Goal: Use online tool/utility

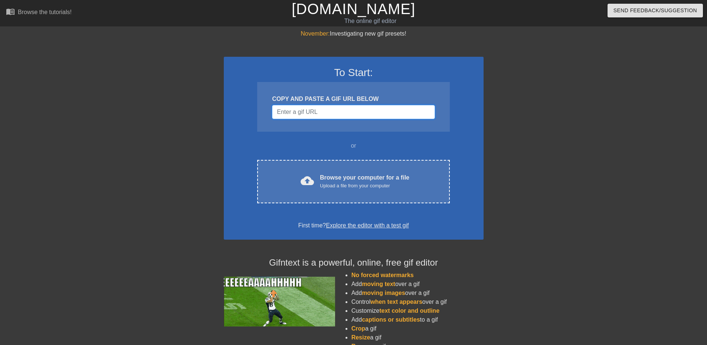
click at [333, 114] on input "Username" at bounding box center [353, 112] width 163 height 14
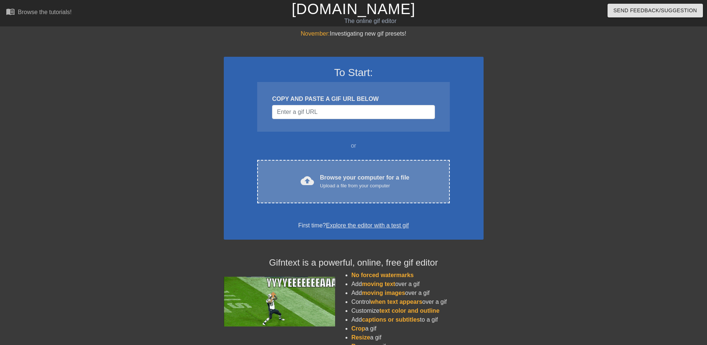
click at [364, 181] on div "Browse your computer for a file Upload a file from your computer" at bounding box center [365, 181] width 90 height 16
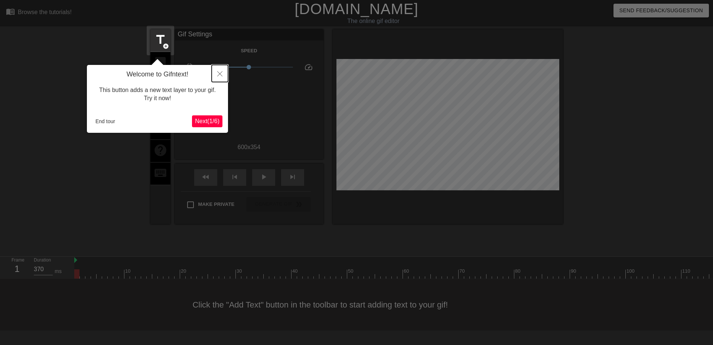
click at [217, 71] on button "Close" at bounding box center [220, 73] width 16 height 17
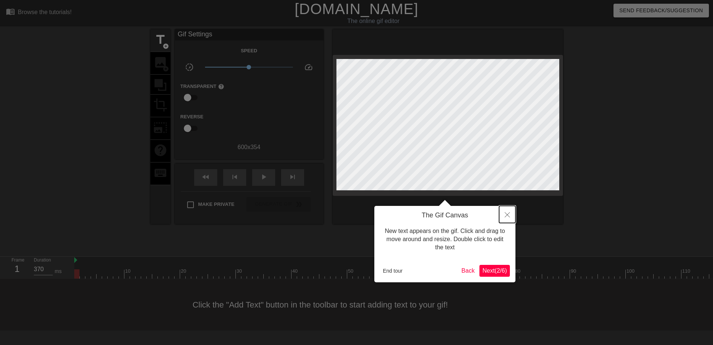
click at [504, 210] on button "Close" at bounding box center [507, 214] width 16 height 17
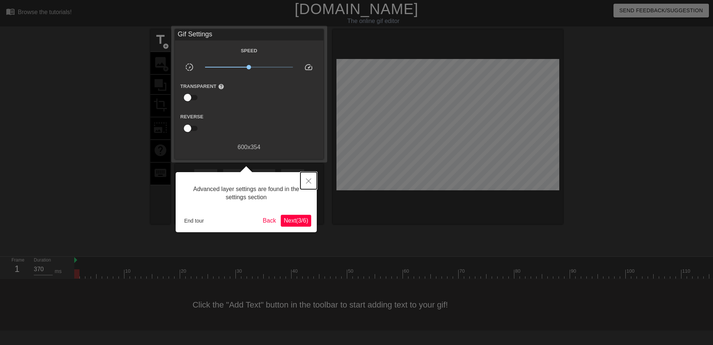
click at [312, 181] on button "Close" at bounding box center [308, 180] width 16 height 17
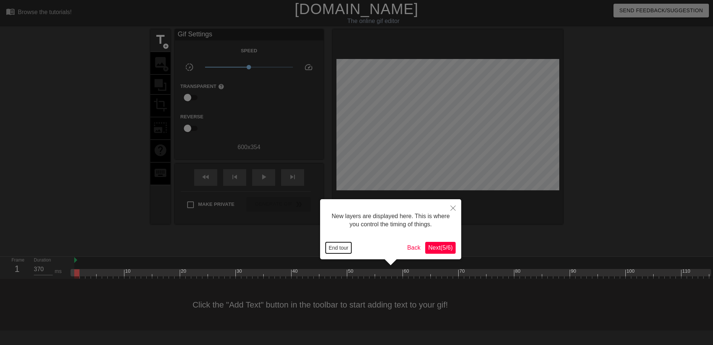
click at [347, 247] on button "End tour" at bounding box center [339, 248] width 26 height 11
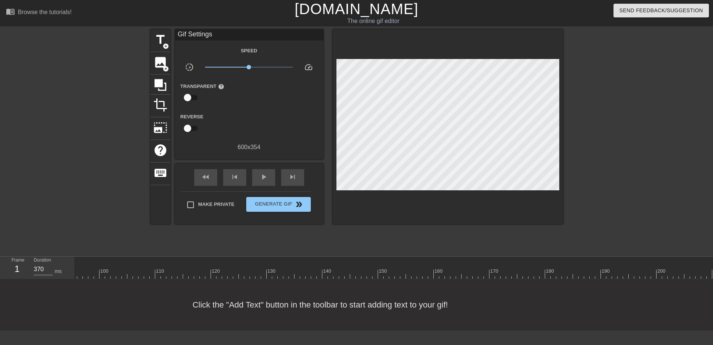
scroll to position [6, 653]
click at [701, 276] on div at bounding box center [67, 274] width 1281 height 9
drag, startPoint x: 700, startPoint y: 277, endPoint x: 118, endPoint y: 276, distance: 581.9
click at [124, 276] on div at bounding box center [126, 274] width 5 height 9
drag, startPoint x: 120, startPoint y: 276, endPoint x: 263, endPoint y: 276, distance: 143.0
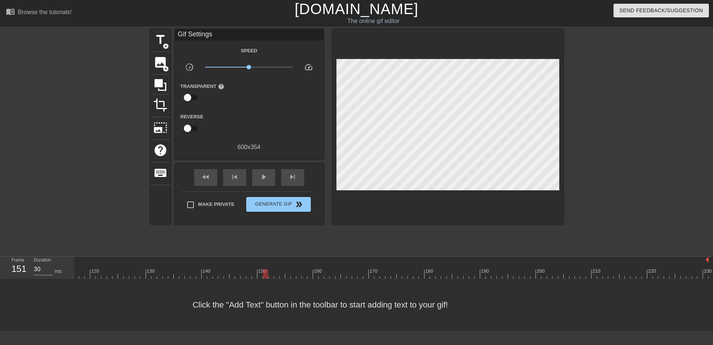
click at [263, 276] on div at bounding box center [265, 274] width 5 height 9
drag, startPoint x: 265, startPoint y: 276, endPoint x: 675, endPoint y: 272, distance: 410.4
click at [707, 278] on html "menu_book Browse the tutorials! [DOMAIN_NAME] The online gif editor Send Feedba…" at bounding box center [356, 165] width 713 height 331
click at [276, 277] on div at bounding box center [67, 274] width 1281 height 9
drag, startPoint x: 277, startPoint y: 277, endPoint x: 701, endPoint y: 278, distance: 423.7
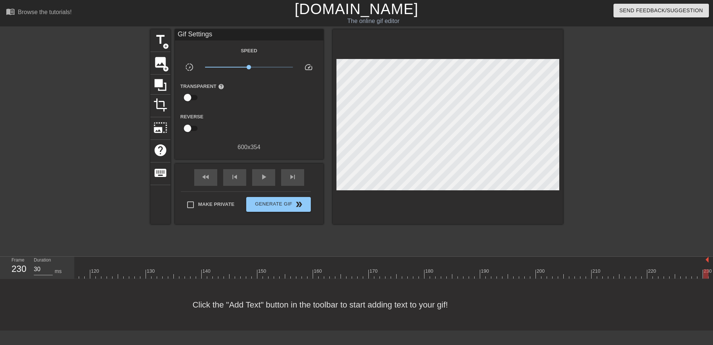
click at [707, 278] on html "menu_book Browse the tutorials! [DOMAIN_NAME] The online gif editor Send Feedba…" at bounding box center [356, 165] width 713 height 331
click at [267, 179] on span "play_arrow" at bounding box center [263, 177] width 9 height 9
type input "40"
click at [263, 175] on span "pause" at bounding box center [263, 177] width 9 height 9
drag, startPoint x: 562, startPoint y: 201, endPoint x: 649, endPoint y: 117, distance: 121.6
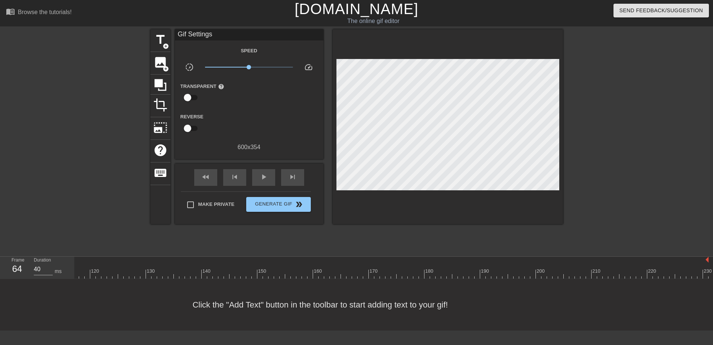
click at [649, 117] on div at bounding box center [627, 140] width 111 height 223
click at [164, 64] on span "image" at bounding box center [160, 62] width 14 height 14
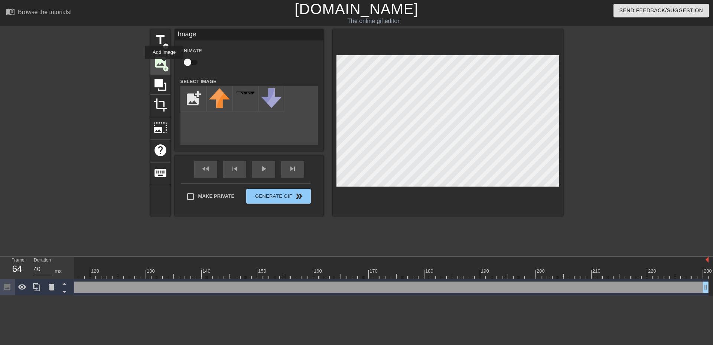
scroll to position [0, 647]
click at [195, 102] on input "file" at bounding box center [193, 98] width 25 height 25
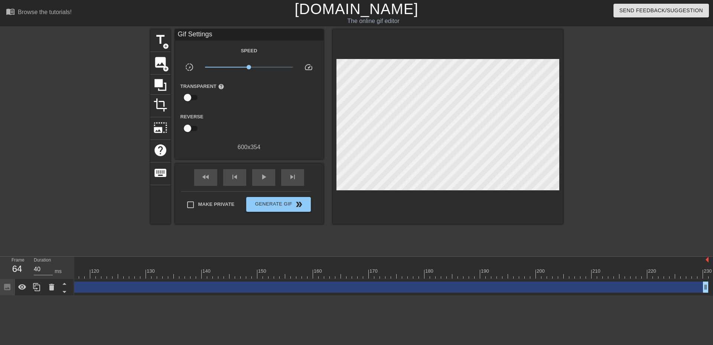
click at [674, 144] on div at bounding box center [627, 140] width 111 height 223
